Goal: Information Seeking & Learning: Learn about a topic

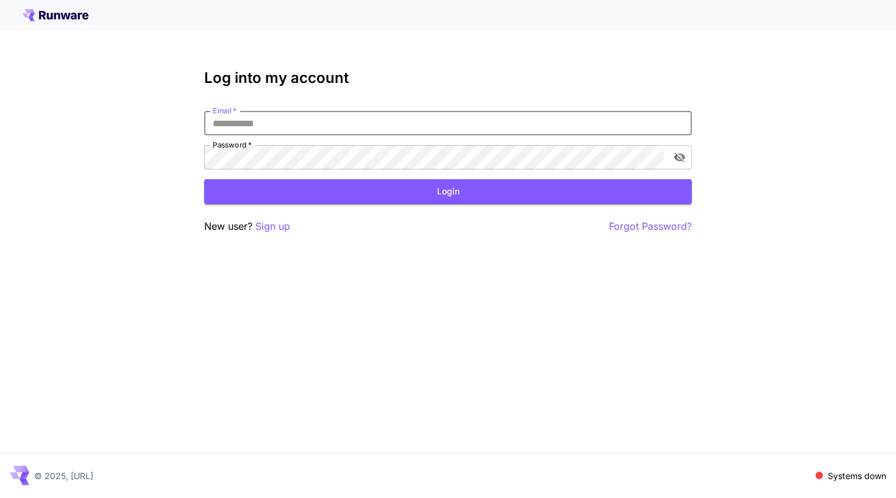
type input "**********"
click at [448, 191] on button "Login" at bounding box center [448, 191] width 488 height 25
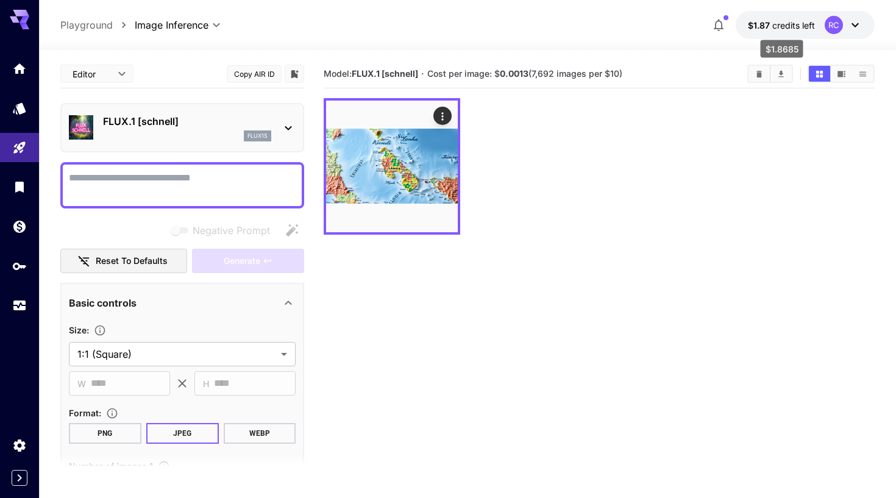
click at [764, 26] on span "$1.87" at bounding box center [760, 25] width 24 height 10
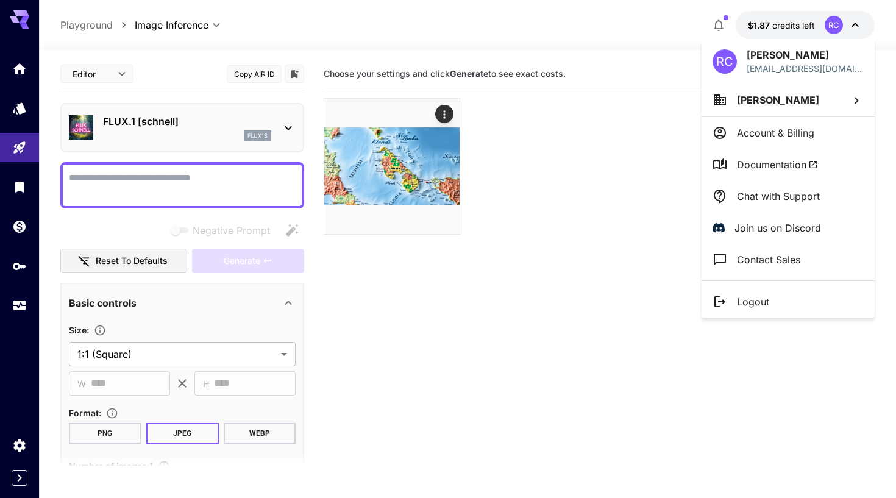
click at [667, 35] on div at bounding box center [448, 249] width 896 height 498
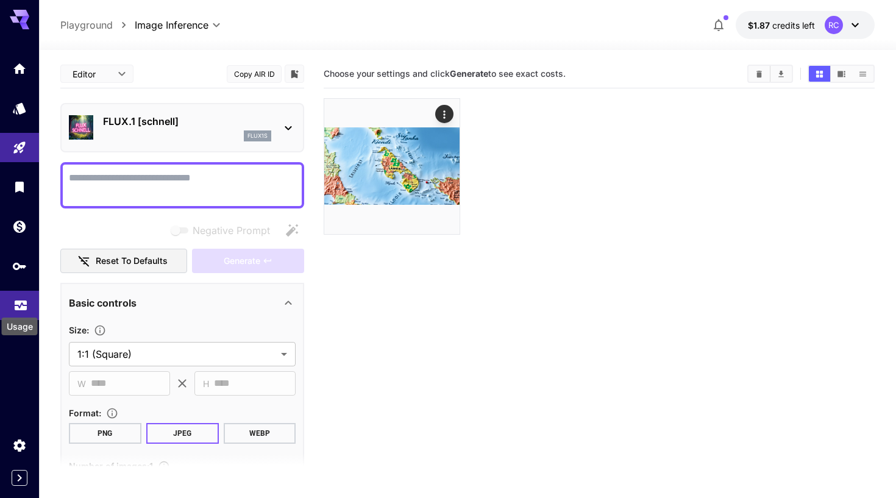
click at [17, 303] on icon "Usage" at bounding box center [21, 304] width 12 height 6
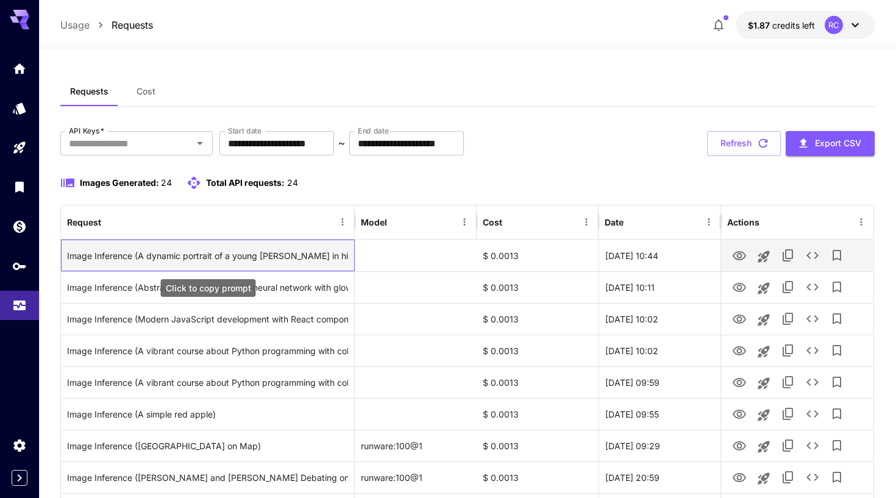
click at [224, 257] on div "Image Inference (A dynamic portrait of a young [PERSON_NAME] in his boxing prim…" at bounding box center [207, 255] width 281 height 31
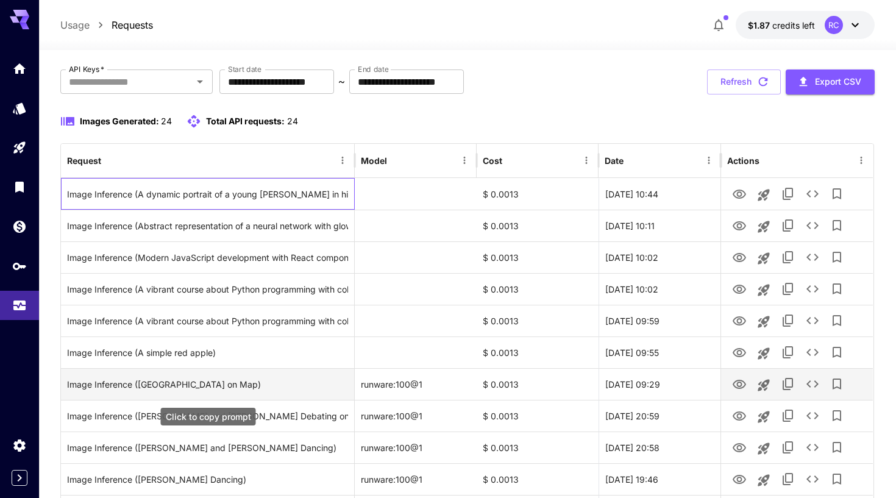
scroll to position [61, 0]
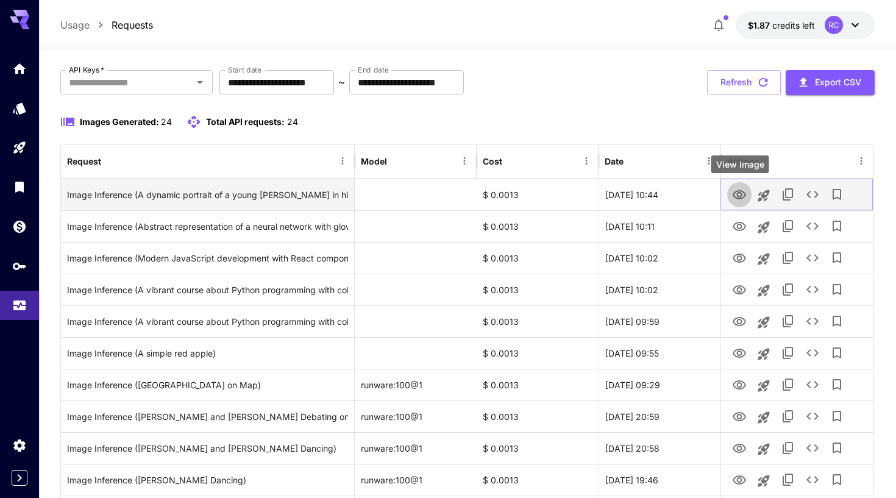
click at [738, 195] on icon "View Image" at bounding box center [739, 194] width 13 height 9
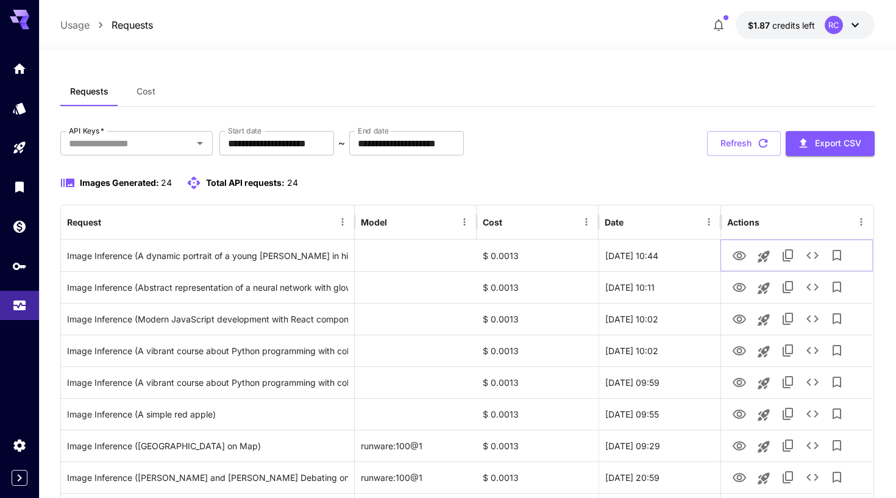
scroll to position [0, 0]
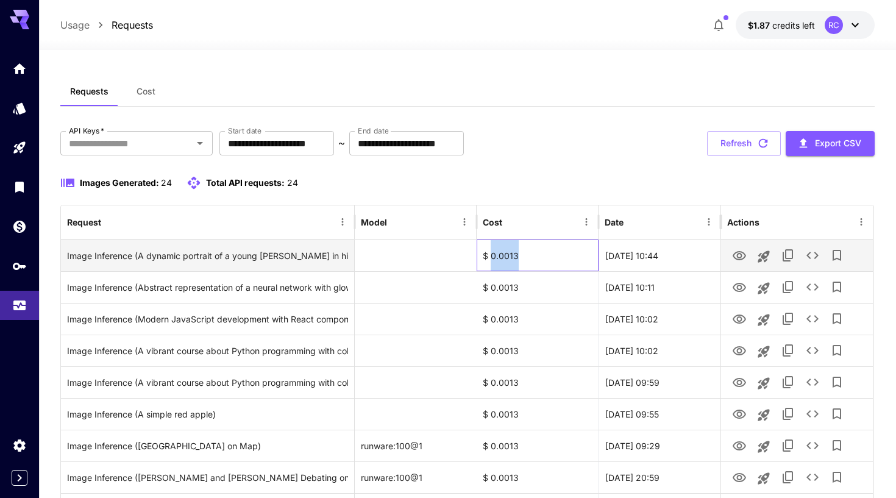
drag, startPoint x: 516, startPoint y: 252, endPoint x: 490, endPoint y: 252, distance: 25.6
click at [490, 252] on div "$ 0.0013" at bounding box center [538, 256] width 122 height 32
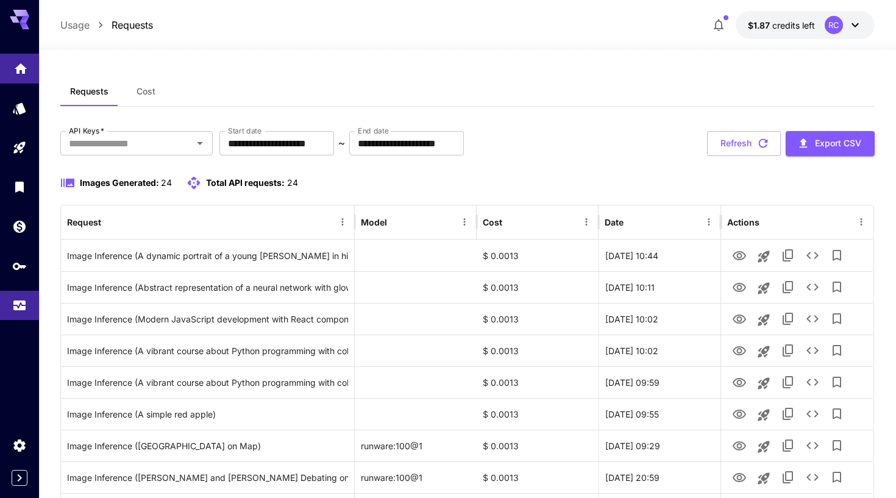
click at [29, 71] on link at bounding box center [19, 69] width 39 height 30
